Goal: Task Accomplishment & Management: Manage account settings

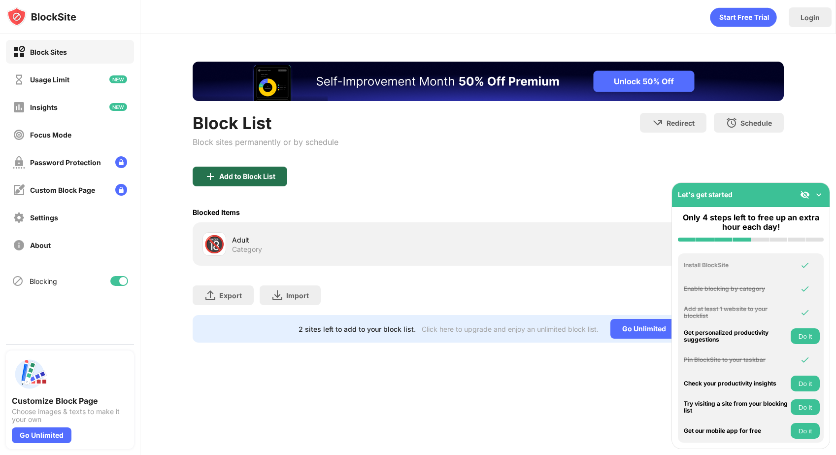
click at [228, 173] on div "Add to Block List" at bounding box center [247, 176] width 56 height 8
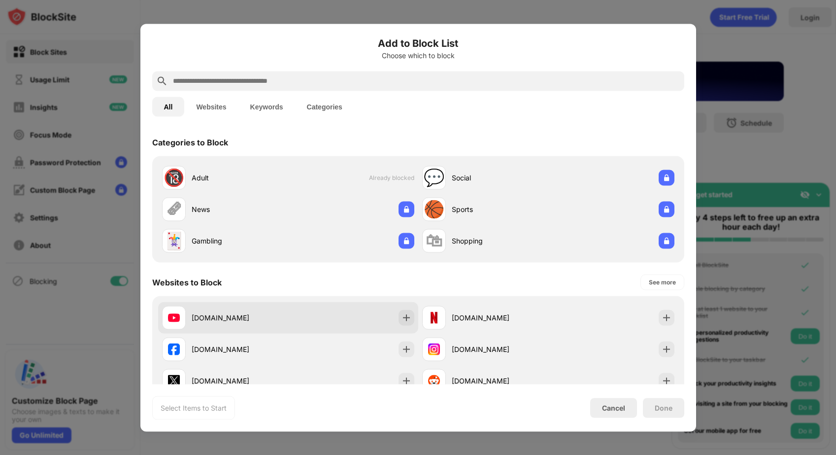
click at [221, 319] on div "[DOMAIN_NAME]" at bounding box center [240, 317] width 97 height 10
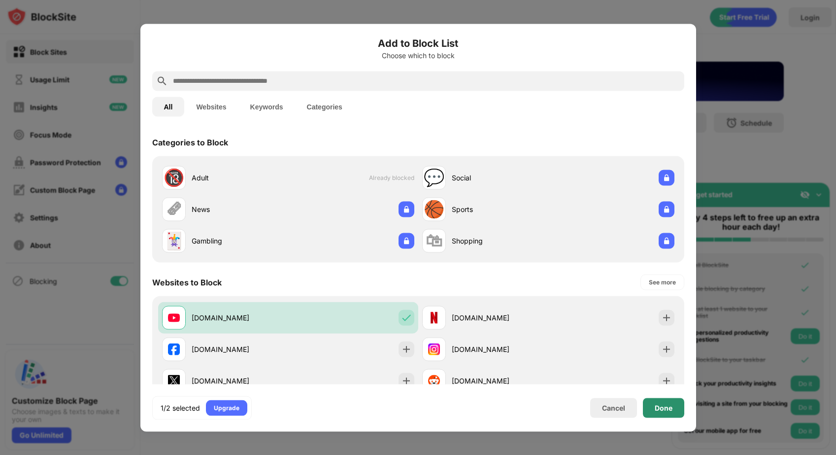
click at [660, 409] on div "Done" at bounding box center [664, 407] width 18 height 8
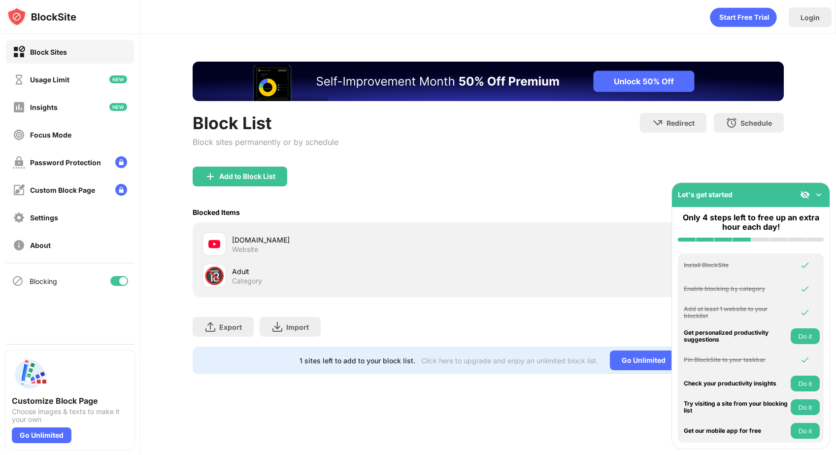
click at [821, 195] on img at bounding box center [819, 195] width 10 height 10
